Goal: Task Accomplishment & Management: Manage account settings

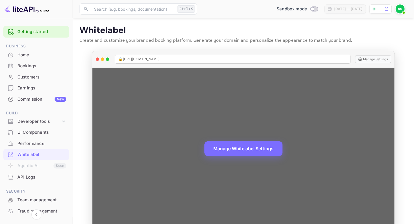
scroll to position [12, 0]
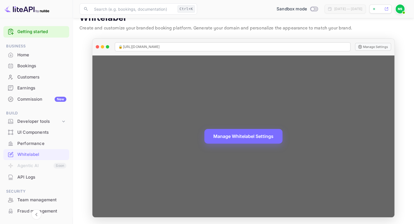
drag, startPoint x: 348, startPoint y: 198, endPoint x: 178, endPoint y: 4, distance: 257.2
click at [178, 4] on div "Now you can check your travel website directly from the link. Check your websit…" at bounding box center [243, 106] width 341 height 236
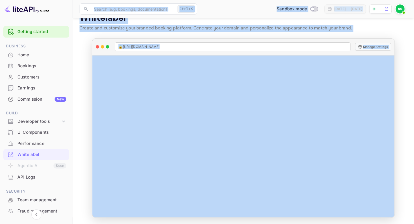
click at [61, 68] on div "Bookings" at bounding box center [41, 66] width 49 height 6
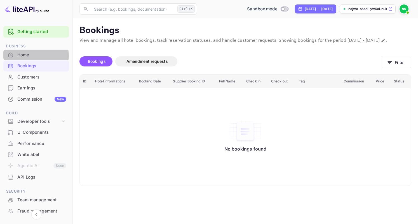
click at [32, 56] on div "Home" at bounding box center [41, 55] width 49 height 6
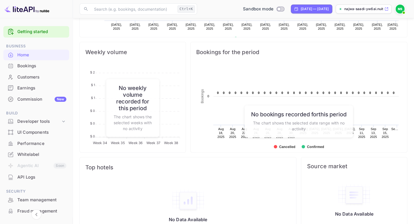
scroll to position [203, 0]
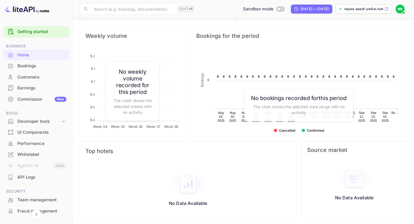
click at [124, 180] on div "No Data Available" at bounding box center [188, 189] width 217 height 56
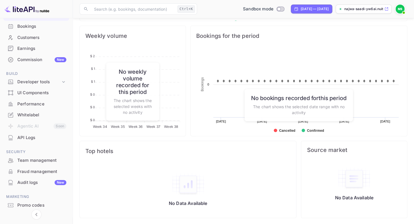
scroll to position [57, 0]
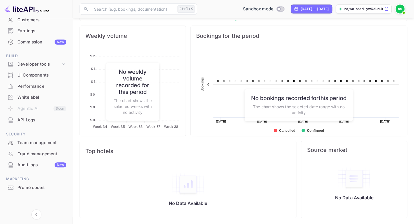
click at [27, 64] on div "Developer tools" at bounding box center [38, 64] width 43 height 6
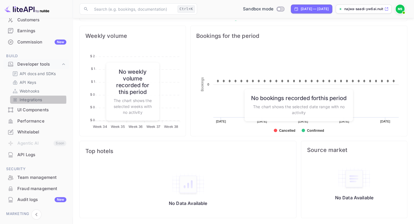
click at [25, 100] on p "Integrations" at bounding box center [31, 100] width 22 height 6
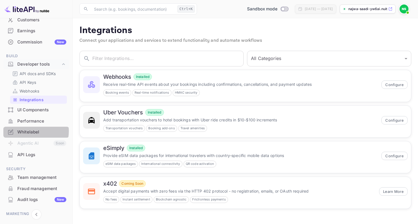
click at [29, 131] on div "Whitelabel" at bounding box center [41, 132] width 49 height 6
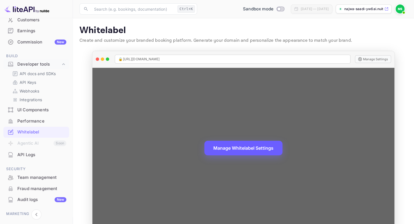
click at [237, 148] on button "Manage Whitelabel Settings" at bounding box center [243, 148] width 78 height 15
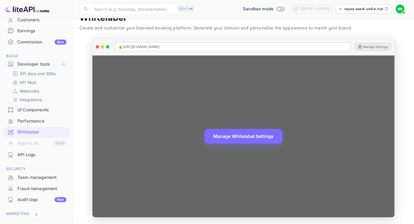
click at [371, 46] on button "Manage Settings" at bounding box center [373, 47] width 36 height 8
